Goal: Check status

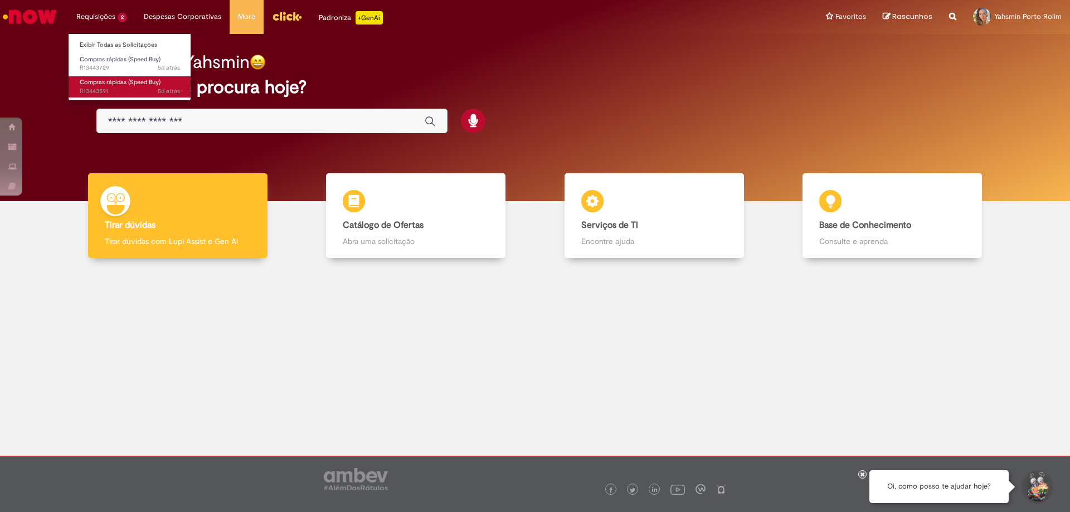
click at [131, 82] on span "Compras rápidas (Speed Buy)" at bounding box center [120, 82] width 81 height 8
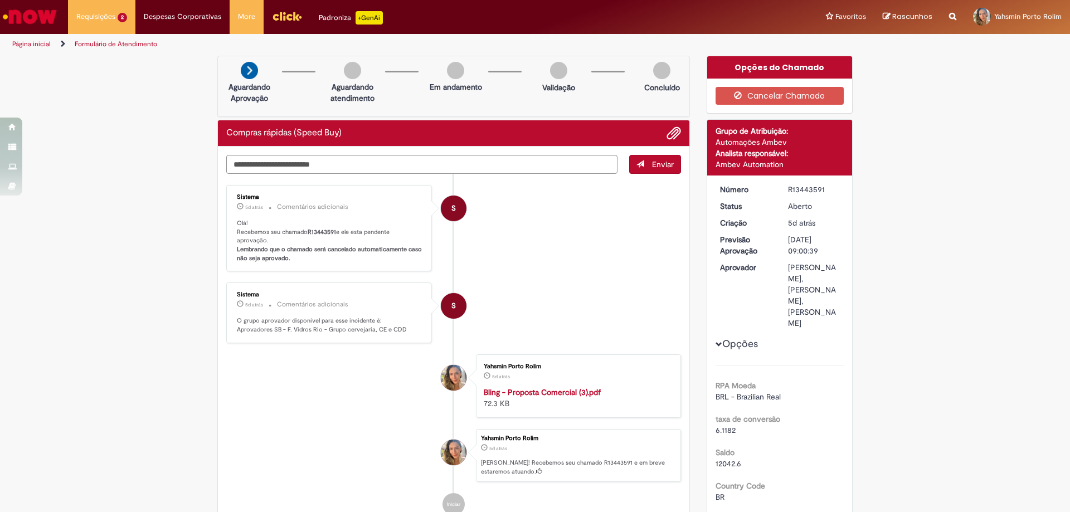
click at [309, 240] on p "Olá! Recebemos seu chamado R13443591 e ele esta pendente aprovação. Lembrando q…" at bounding box center [330, 241] width 186 height 44
click at [310, 243] on p "Olá! Recebemos seu chamado R13443591 e ele esta pendente aprovação. Lembrando q…" at bounding box center [330, 241] width 186 height 44
click at [125, 14] on li "Requisições 2 Exibir Todas as Solicitações Compras rápidas (Speed Buy) 5d atrás…" at bounding box center [101, 16] width 67 height 33
click at [128, 65] on span "5d atrás 5 dias atrás R13443729" at bounding box center [130, 68] width 100 height 9
